Goal: Complete application form: Complete application form

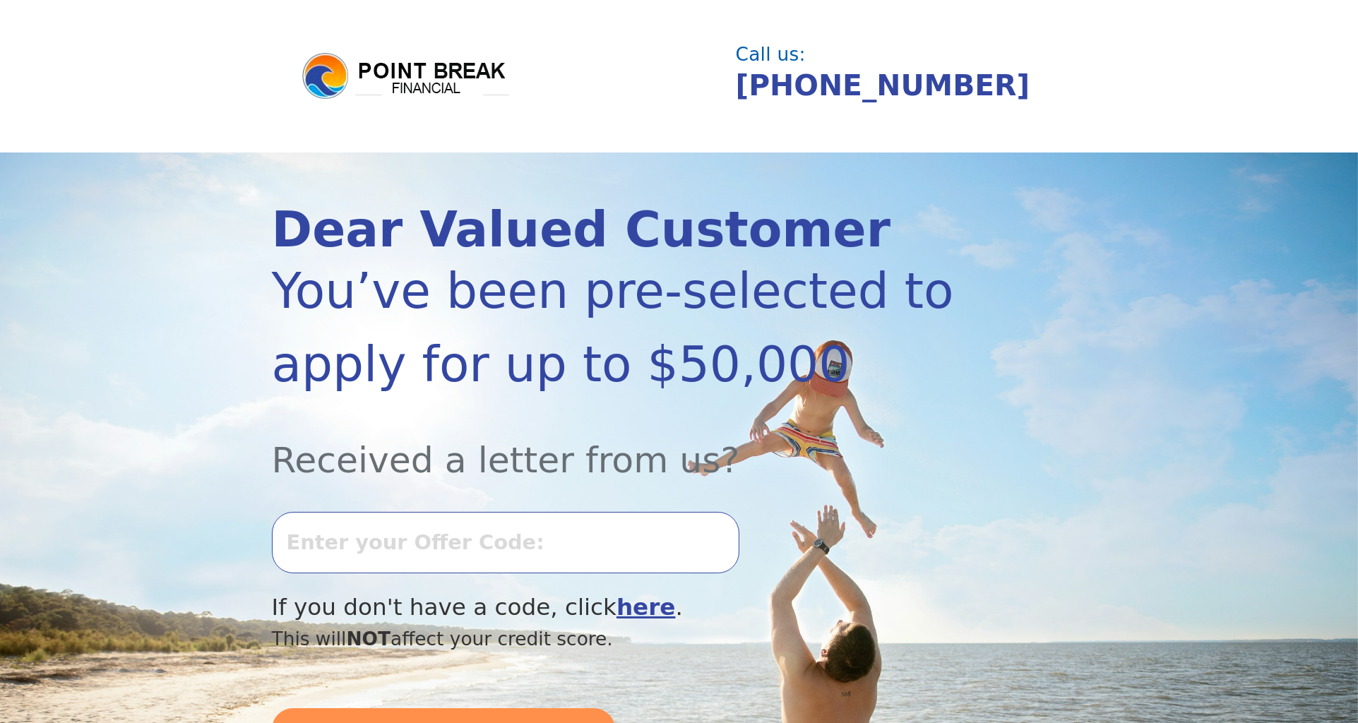
click at [532, 543] on input "text" at bounding box center [505, 542] width 467 height 61
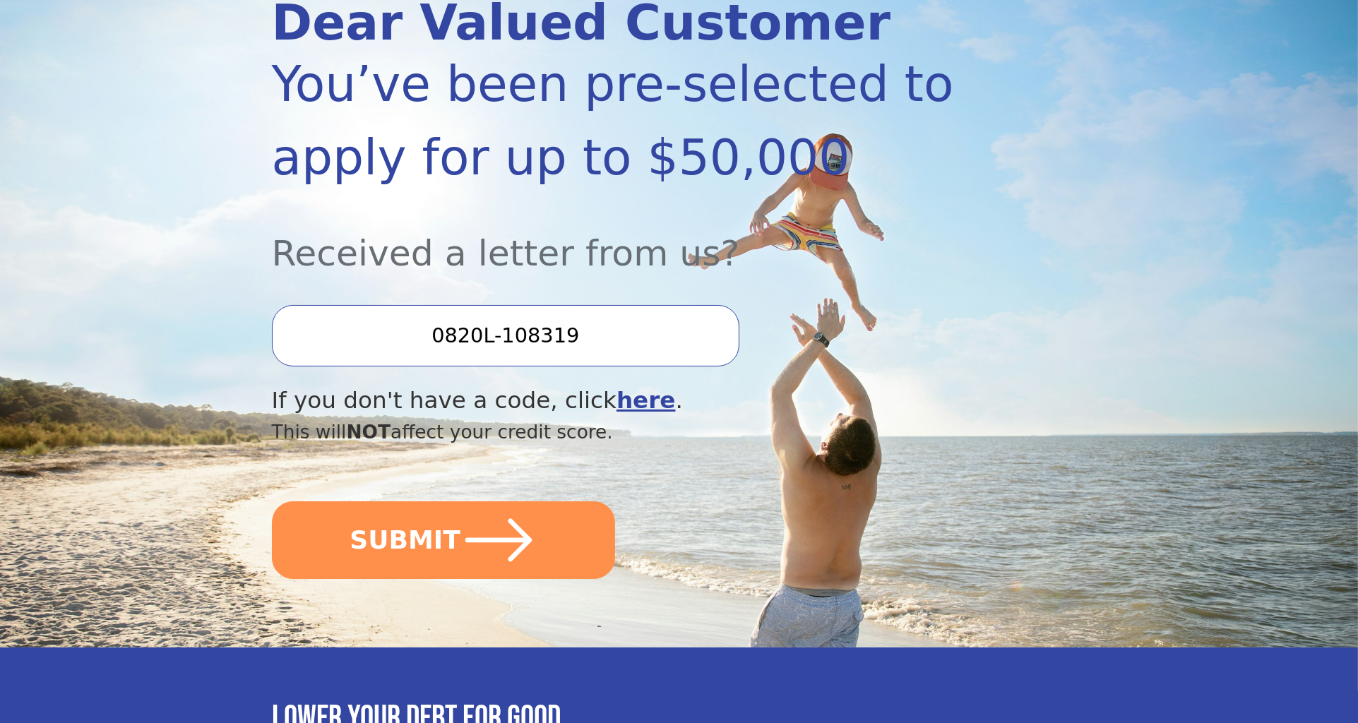
scroll to position [222, 0]
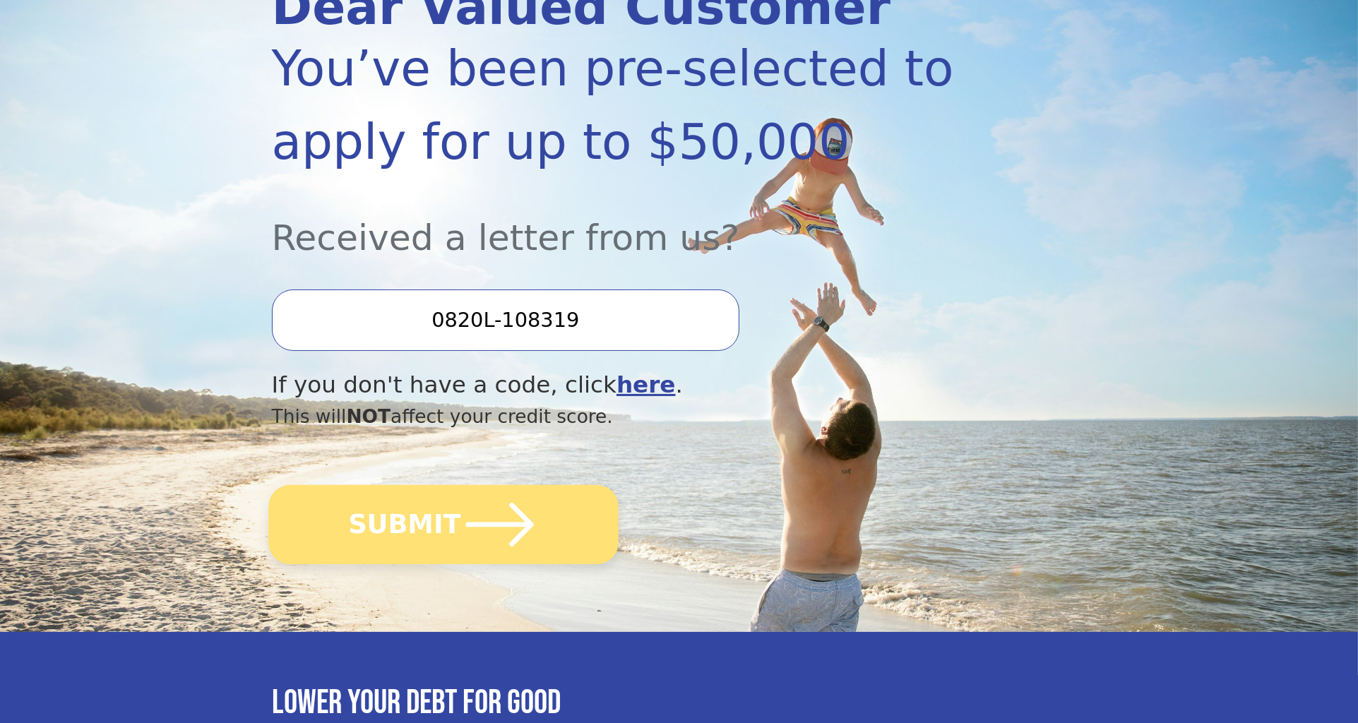
type input "0820L-108319"
click at [505, 535] on icon "submit" at bounding box center [499, 525] width 78 height 78
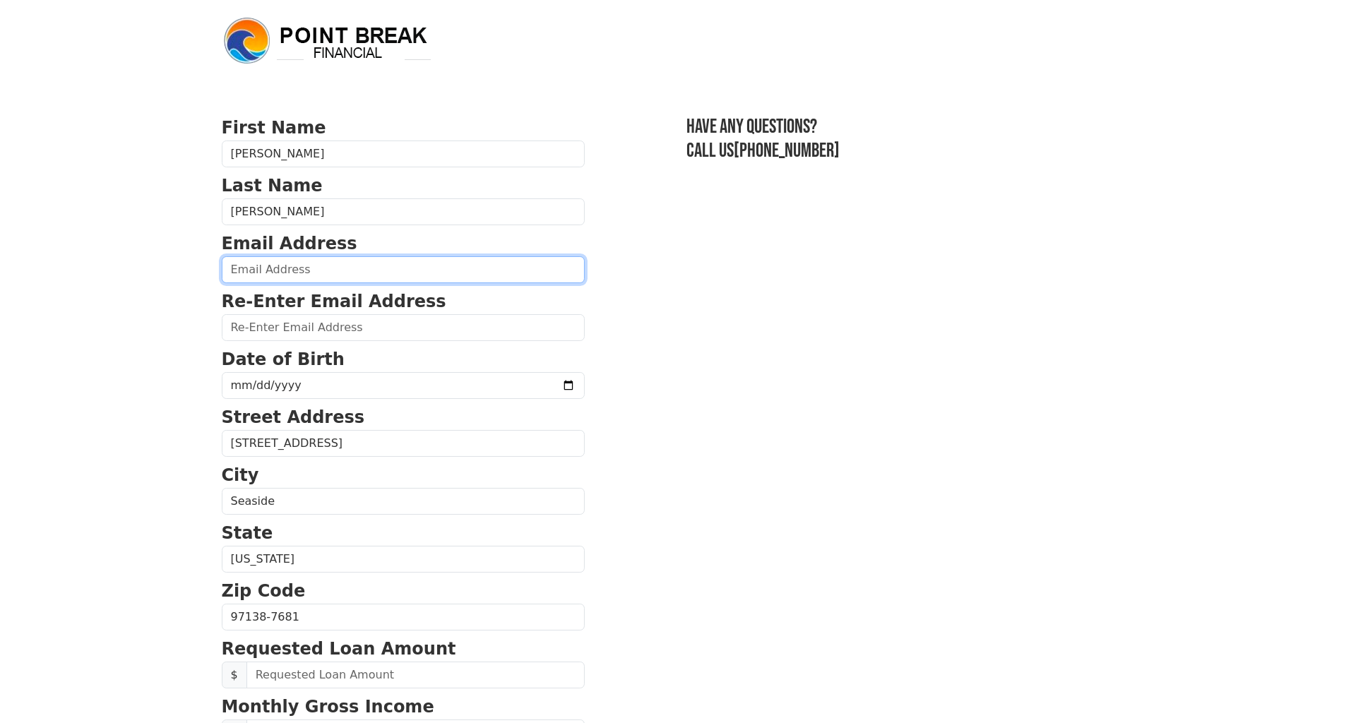
click at [316, 271] on input "email" at bounding box center [403, 269] width 363 height 27
type input "jkparke61@hotmail.com"
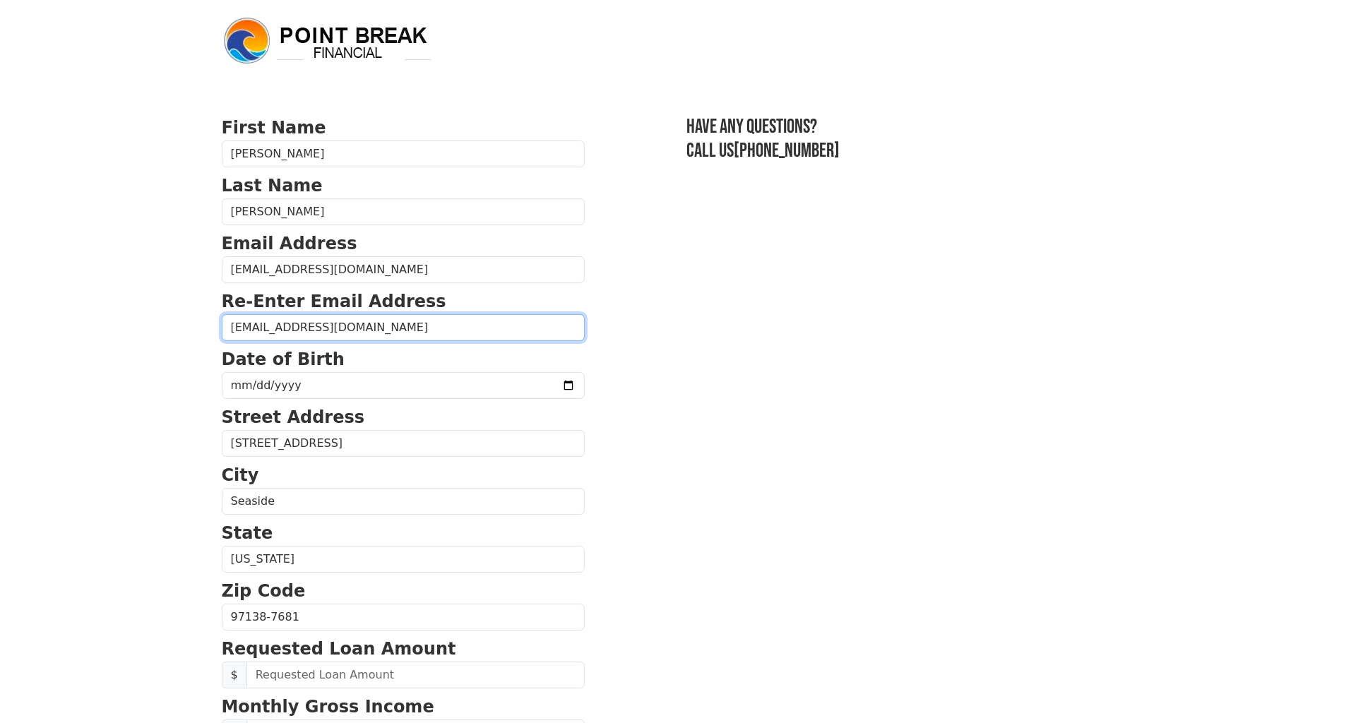
type input "jkparke61@hotmail.com"
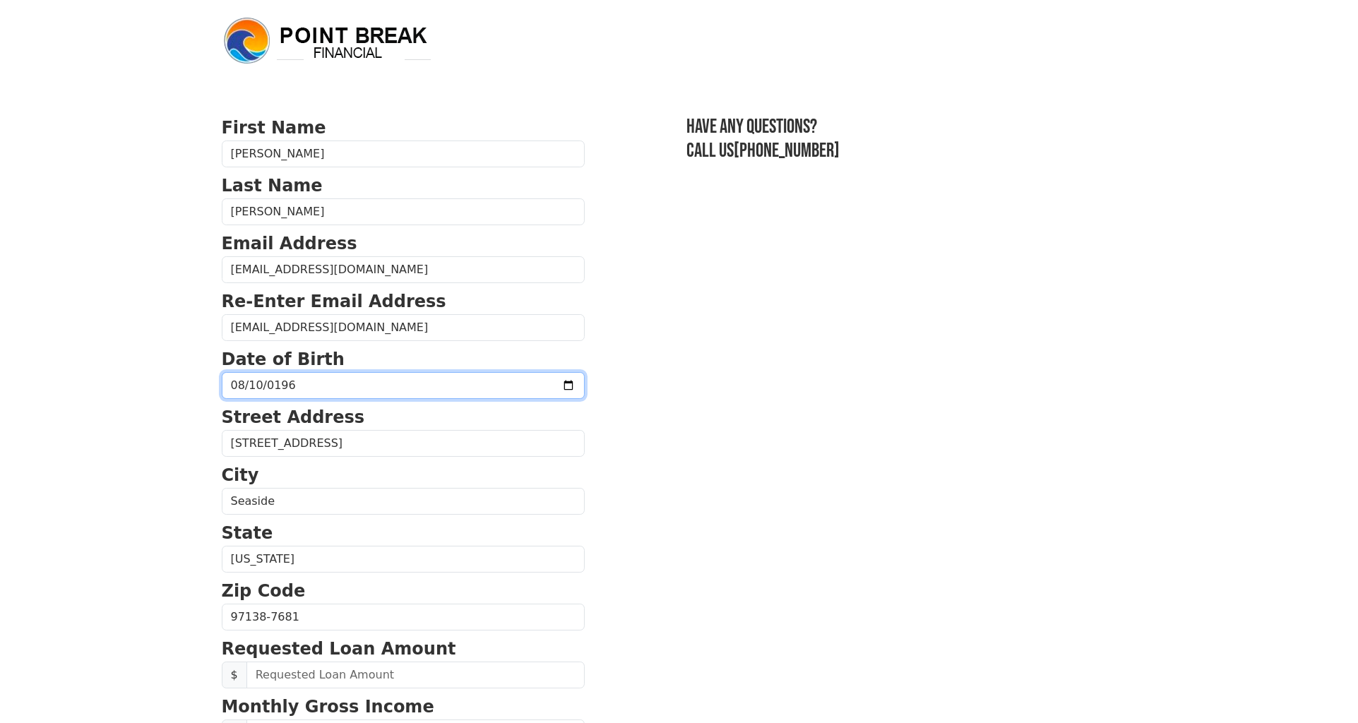
type input "1961-08-10"
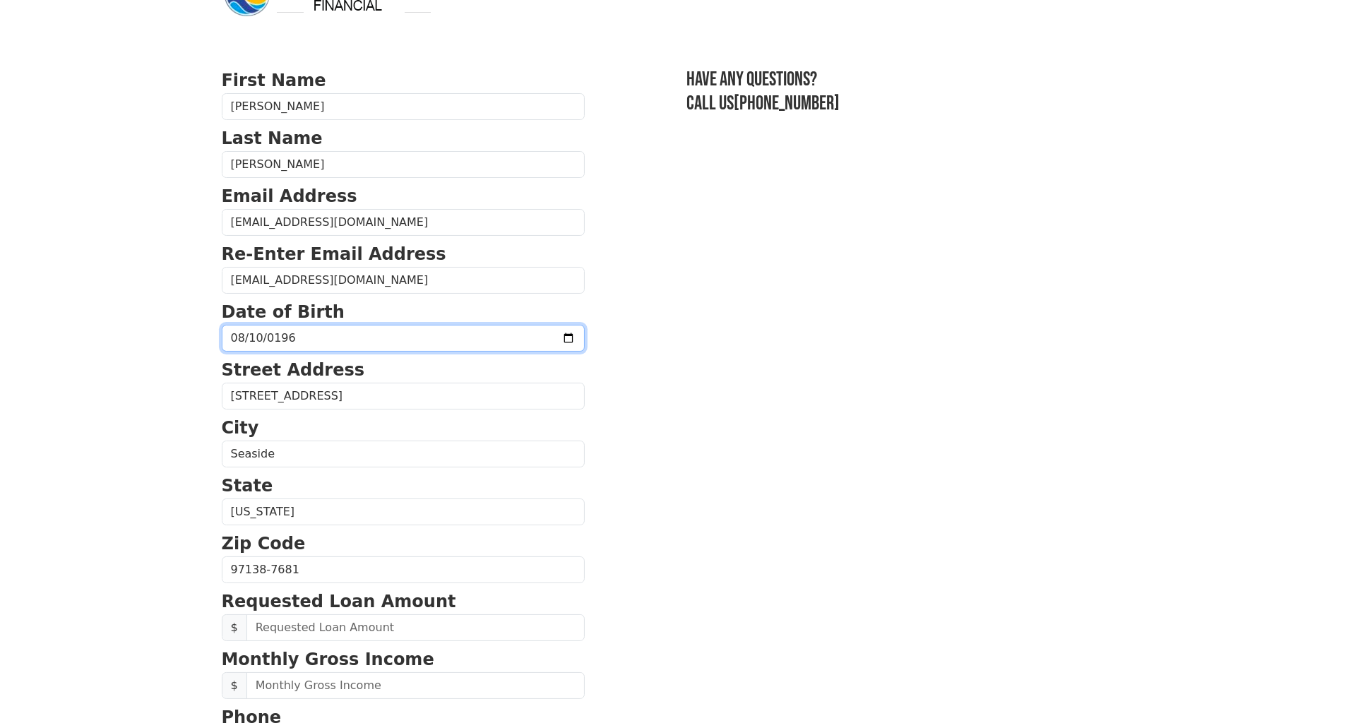
scroll to position [74, 0]
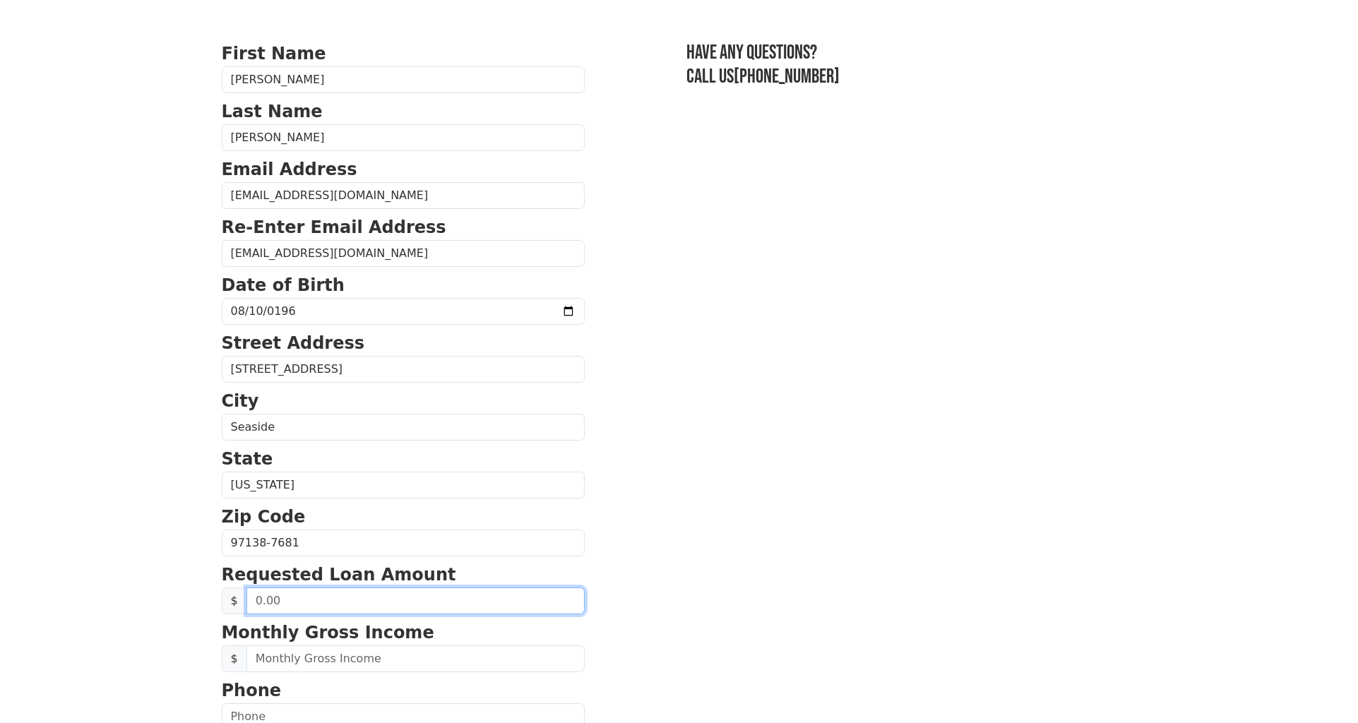
click at [289, 600] on input "text" at bounding box center [415, 601] width 338 height 27
drag, startPoint x: 288, startPoint y: 600, endPoint x: 271, endPoint y: 602, distance: 17.2
click at [271, 601] on input "text" at bounding box center [415, 601] width 338 height 27
type input "1,000.00"
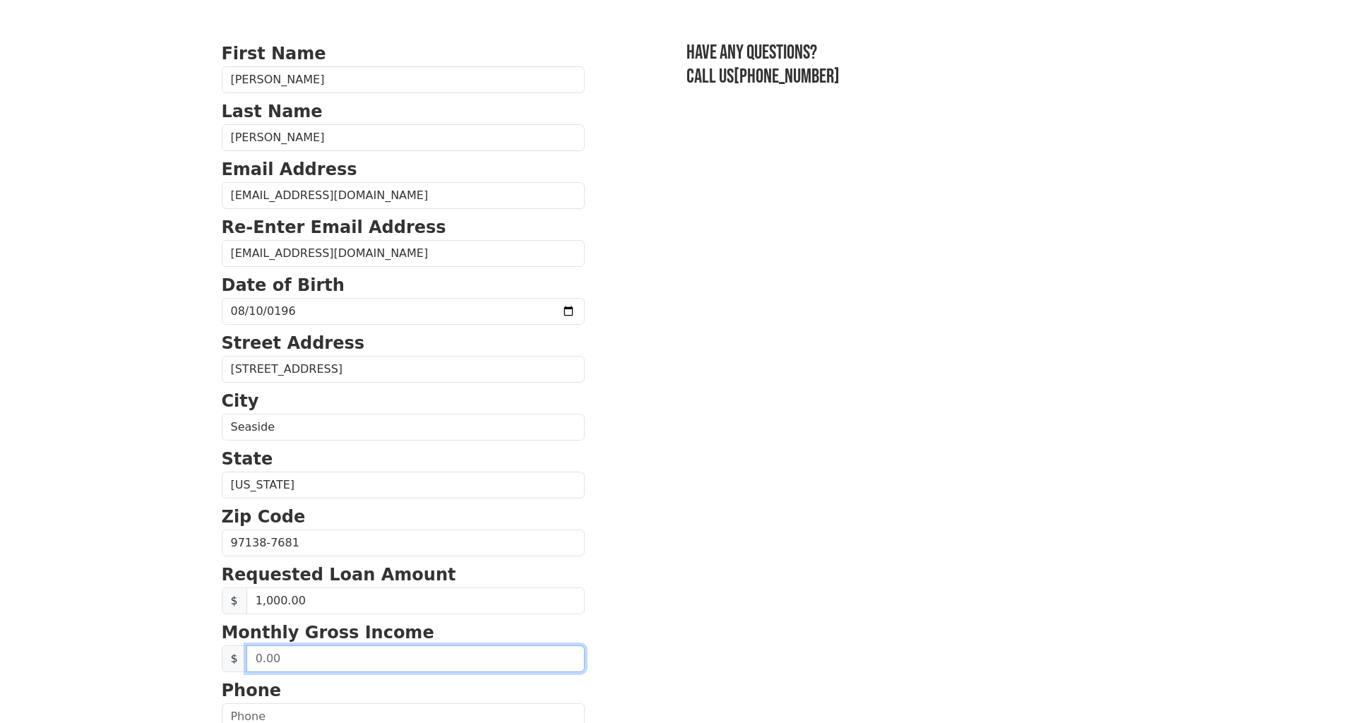
click at [334, 655] on input "text" at bounding box center [415, 658] width 338 height 27
type input "125,000.00"
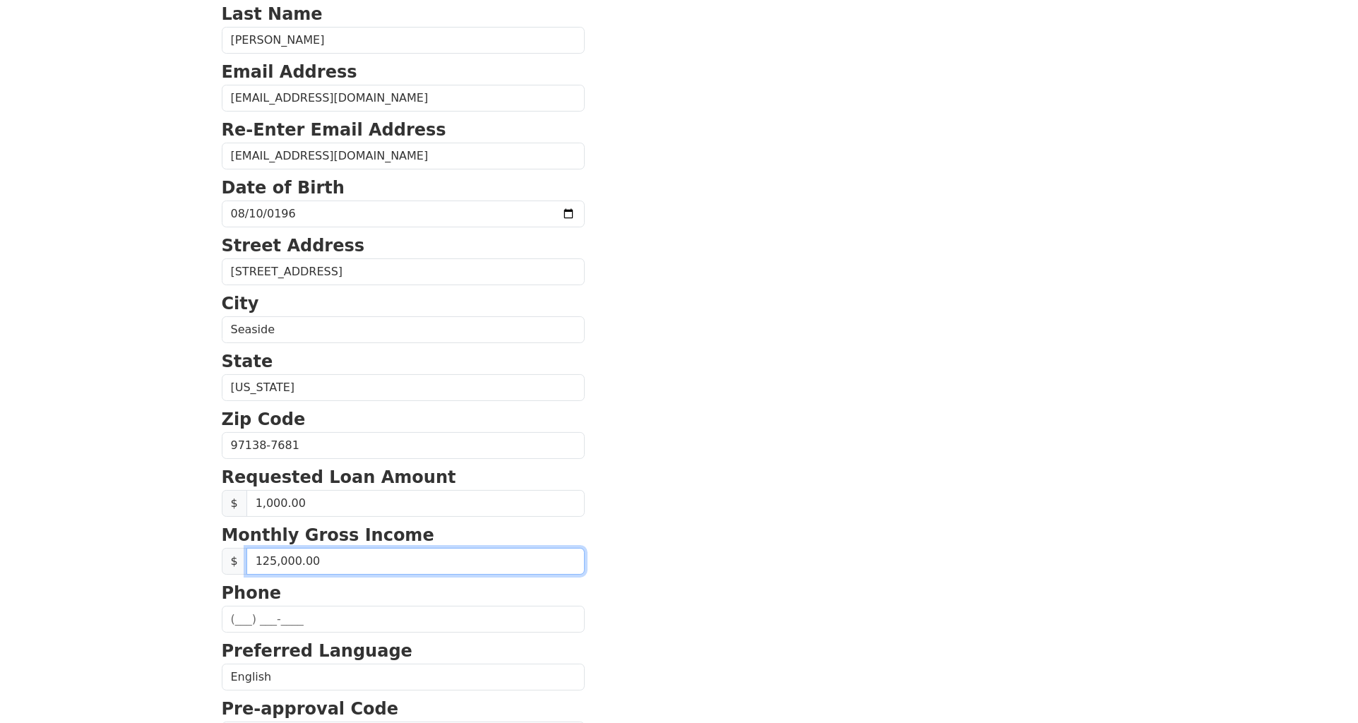
scroll to position [222, 0]
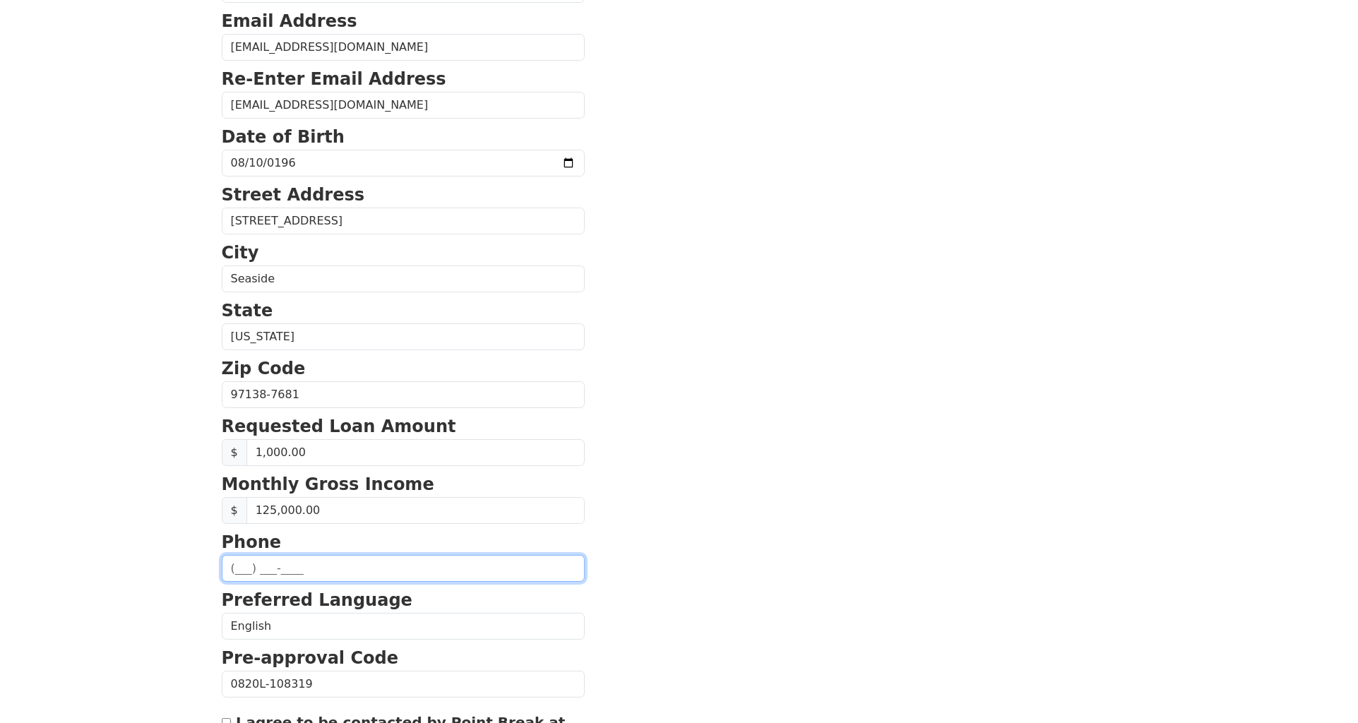
click at [293, 562] on input "text" at bounding box center [403, 568] width 363 height 27
type input "(971) 227-7364"
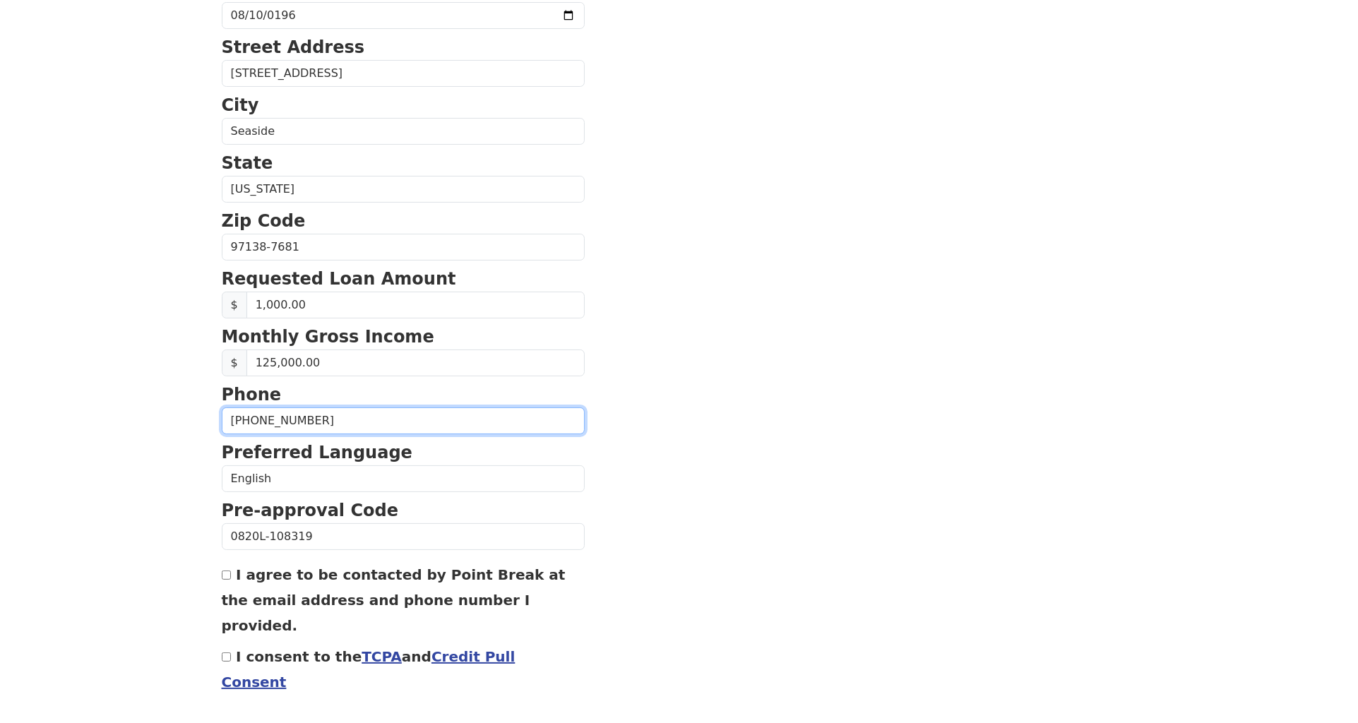
scroll to position [371, 0]
click at [225, 571] on input "I agree to be contacted by Point Break at the email address and phone number I …" at bounding box center [226, 573] width 9 height 9
checkbox input "true"
click at [225, 651] on input "I consent to the TCPA and Credit Pull Consent" at bounding box center [226, 655] width 9 height 9
checkbox input "true"
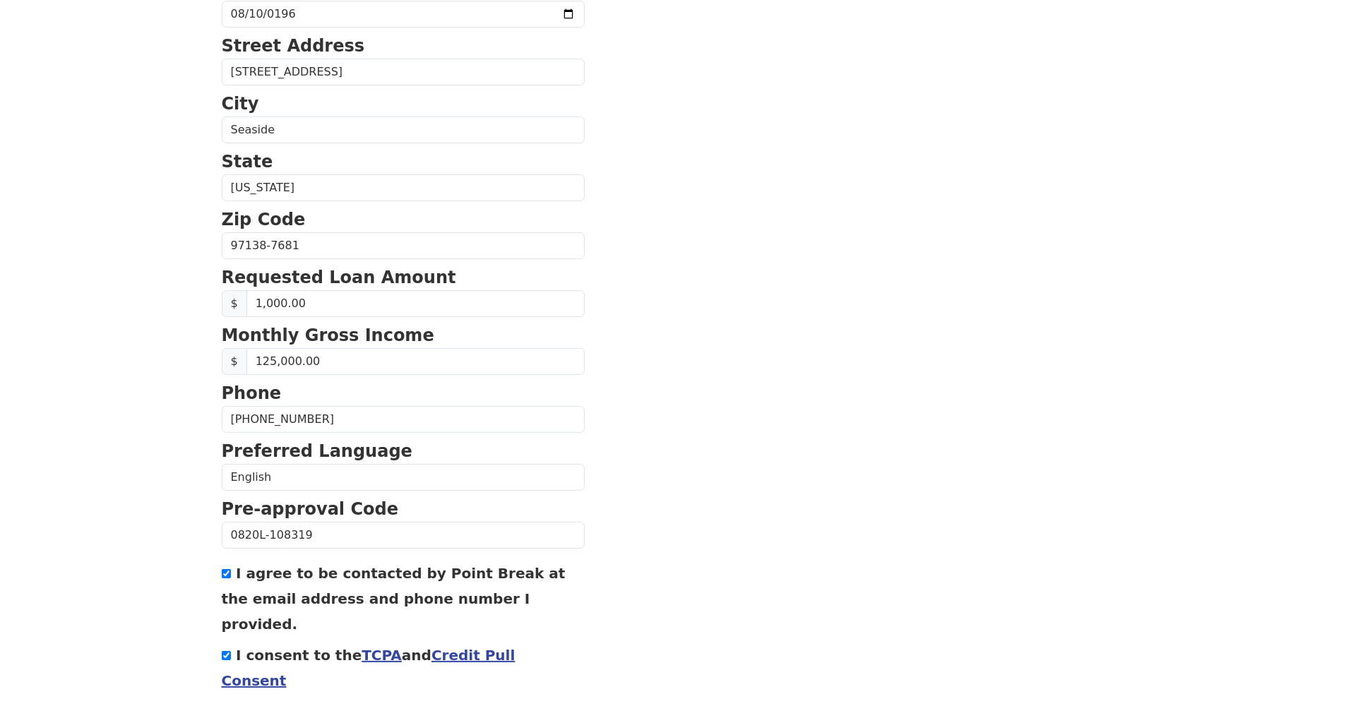
click at [263, 722] on button "Continue" at bounding box center [256, 737] width 69 height 27
